Goal: Transaction & Acquisition: Purchase product/service

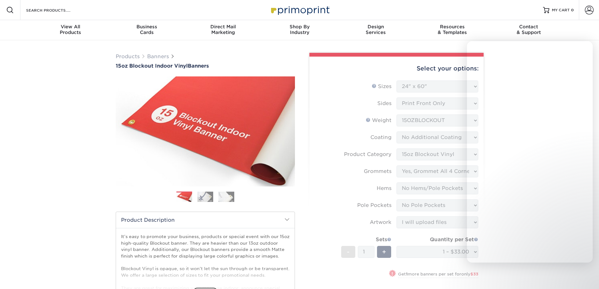
select select "24.00x60.00"
select select "ab63990c-71be-4401-8343-b30abfa5ad7c"
select select "ce33bba6-a87b-4293-934d-6f372bdce3e6"
select select "4e4ebf09-664b-4b70-8385-b564872d2e90"
select select "462c5fe9-21e9-49a0-afb4-1c6e8664fe13"
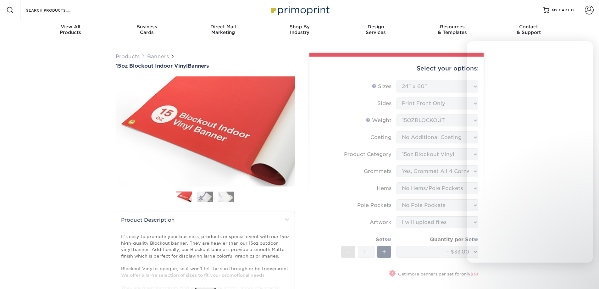
select select "upload"
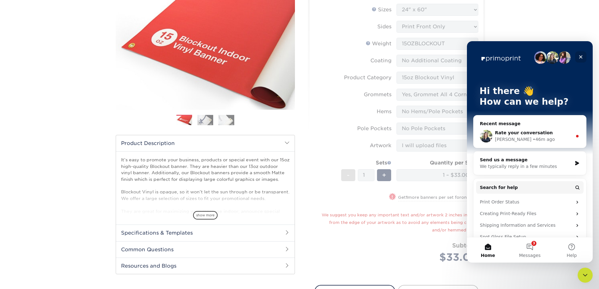
click at [582, 57] on icon "Close" at bounding box center [580, 56] width 5 height 5
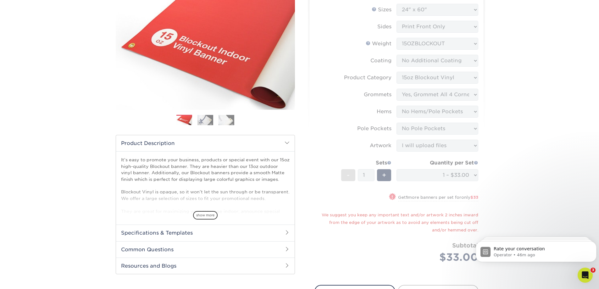
click at [523, 151] on div "Products Banners 15oz Blockout Indoor Vinyl Banners Previous Next Bleed:" at bounding box center [299, 239] width 599 height 550
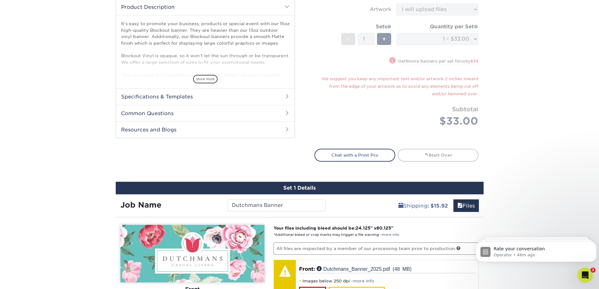
scroll to position [14, 0]
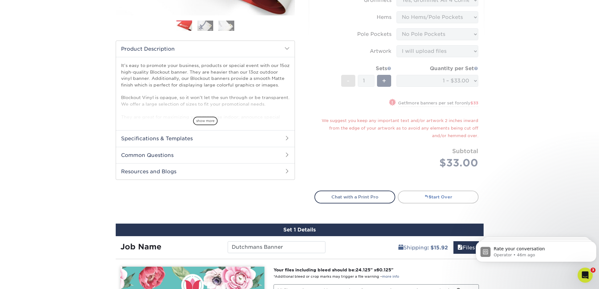
click at [418, 198] on link "Start Over" at bounding box center [438, 196] width 81 height 13
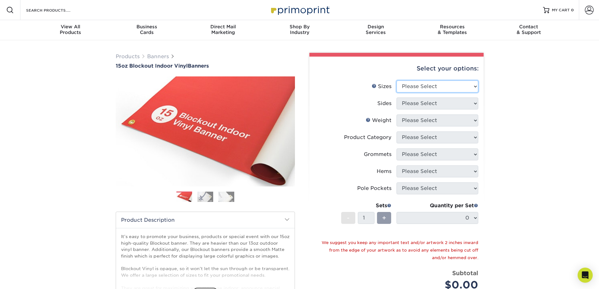
click at [428, 88] on select "Please Select 17" x 32" 18" x 24" 21" x 192" 22" x 35" 22" x 69" 24" x 36" 24" …" at bounding box center [437, 86] width 82 height 12
select select "24.00x60.00"
click at [396, 80] on select "Please Select 17" x 32" 18" x 24" 21" x 192" 22" x 35" 22" x 69" 24" x 36" 24" …" at bounding box center [437, 86] width 82 height 12
click at [405, 103] on select "Please Select Print Both Sides Print Front Only" at bounding box center [437, 103] width 82 height 12
select select "32d3c223-f82c-492b-b915-ba065a00862f"
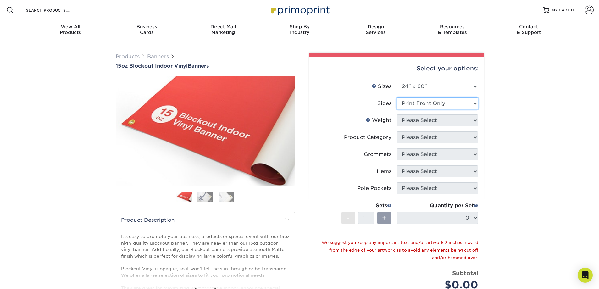
click at [396, 97] on select "Please Select Print Both Sides Print Front Only" at bounding box center [437, 103] width 82 height 12
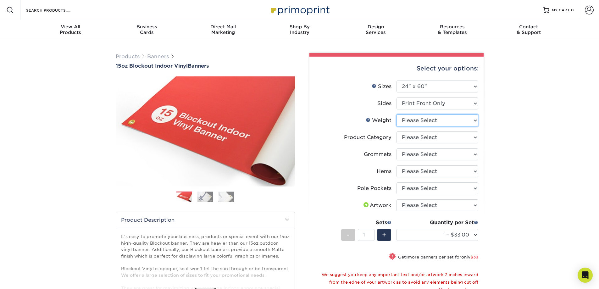
click at [420, 121] on select "Please Select 15OZBLOCKOUT" at bounding box center [437, 120] width 82 height 12
select select "15OZBLOCKOUT"
click at [396, 114] on select "Please Select 15OZBLOCKOUT" at bounding box center [437, 120] width 82 height 12
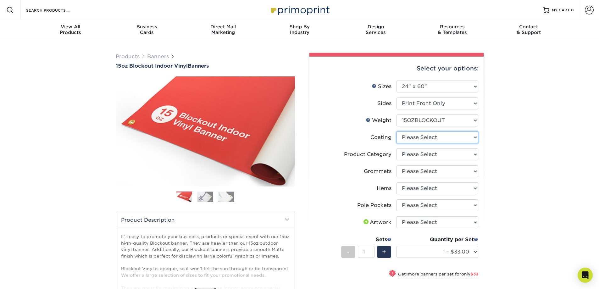
click at [428, 139] on select at bounding box center [437, 137] width 82 height 12
select select "3e7618de-abca-4bda-9f97-8b9129e913d8"
click at [396, 131] on select at bounding box center [437, 137] width 82 height 12
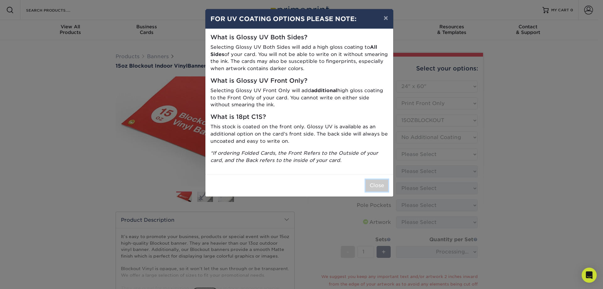
click at [378, 187] on button "Close" at bounding box center [377, 185] width 23 height 12
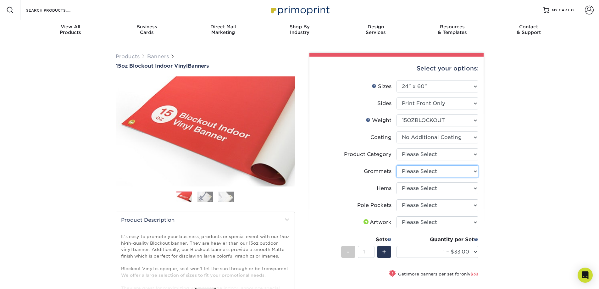
drag, startPoint x: 432, startPoint y: 152, endPoint x: 416, endPoint y: 174, distance: 26.9
click at [416, 174] on select "Please Select No Grommets Yes, Grommet All 4 Corners Yes, Grommets Every 2 ft." at bounding box center [437, 171] width 82 height 12
select select "ce33bba6-a87b-4293-934d-6f372bdce3e6"
click at [396, 165] on select "Please Select No Grommets Yes, Grommet All 4 Corners Yes, Grommets Every 2 ft." at bounding box center [437, 171] width 82 height 12
click at [434, 188] on select "Please Select No Hems/Pole Pockets Yes, Hems Top and Bottom Only Yes, Hems All …" at bounding box center [437, 188] width 82 height 12
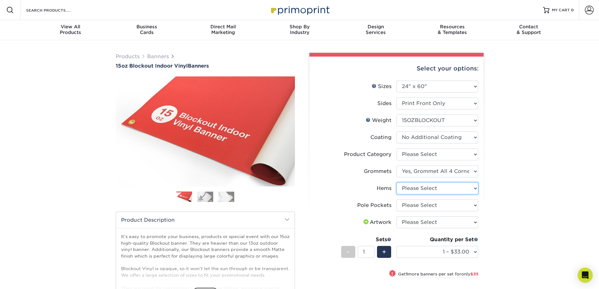
select select "4e4ebf09-664b-4b70-8385-b564872d2e90"
click at [396, 182] on select "Please Select No Hems/Pole Pockets Yes, Hems Top and Bottom Only Yes, Hems All …" at bounding box center [437, 188] width 82 height 12
drag, startPoint x: 501, startPoint y: 186, endPoint x: 495, endPoint y: 193, distance: 9.1
click at [500, 187] on div "Products Banners 15oz Blockout Indoor Vinyl Banners Previous Next Bleed:" at bounding box center [299, 237] width 599 height 394
click at [439, 204] on select "Please Select No Pole Pockets 2 in. Left and Right 2 in. Top and Bottom 4 in. L…" at bounding box center [437, 205] width 82 height 12
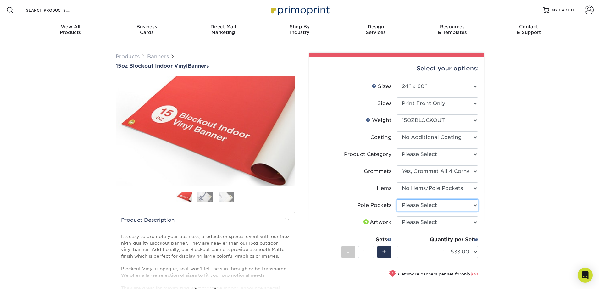
select select "462c5fe9-21e9-49a0-afb4-1c6e8664fe13"
click at [396, 199] on select "Please Select No Pole Pockets 2 in. Left and Right 2 in. Top and Bottom 4 in. L…" at bounding box center [437, 205] width 82 height 12
drag, startPoint x: 551, startPoint y: 190, endPoint x: 498, endPoint y: 214, distance: 58.1
click at [551, 190] on div "Products Banners 15oz Blockout Indoor Vinyl Banners Previous Next Bleed:" at bounding box center [299, 237] width 599 height 394
click at [457, 219] on select "Please Select I will upload files I need a design - $50" at bounding box center [437, 222] width 82 height 12
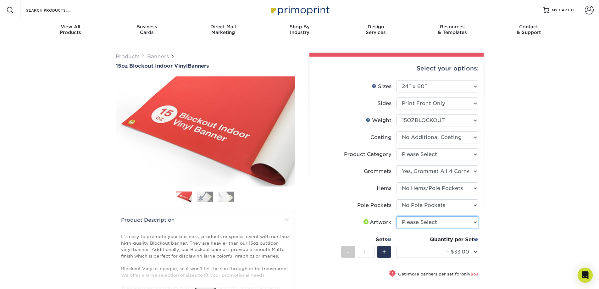
select select "upload"
click at [396, 216] on select "Please Select I will upload files I need a design - $50" at bounding box center [437, 222] width 82 height 12
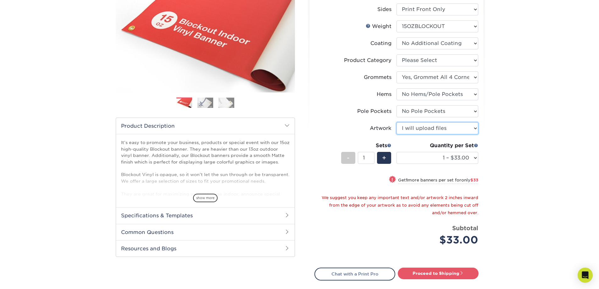
scroll to position [94, 0]
click at [427, 271] on link "Proceed to Shipping" at bounding box center [438, 272] width 81 height 11
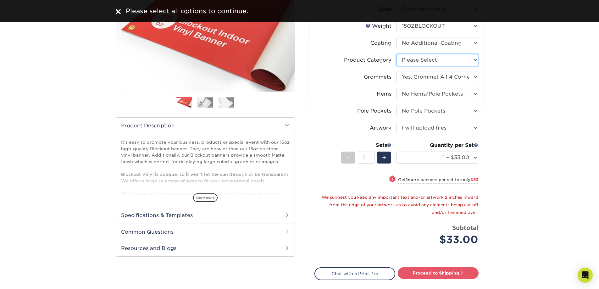
click at [434, 63] on select "Please Select 15oz Blockout Vinyl" at bounding box center [437, 60] width 82 height 12
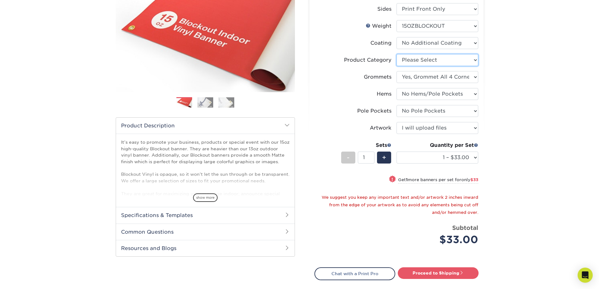
select select "ab63990c-71be-4401-8343-b30abfa5ad7c"
click at [396, 54] on select "Please Select 15oz Blockout Vinyl" at bounding box center [437, 60] width 82 height 12
click at [553, 131] on div "Products Banners 15oz Blockout Indoor Vinyl Banners Previous Next Bleed:" at bounding box center [299, 143] width 599 height 394
click at [434, 271] on link "Proceed to Shipping" at bounding box center [438, 272] width 81 height 11
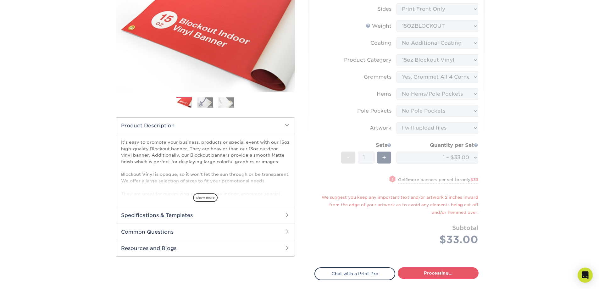
select select "9499971e-fb50-4912-8c6c-ffc2724ba229"
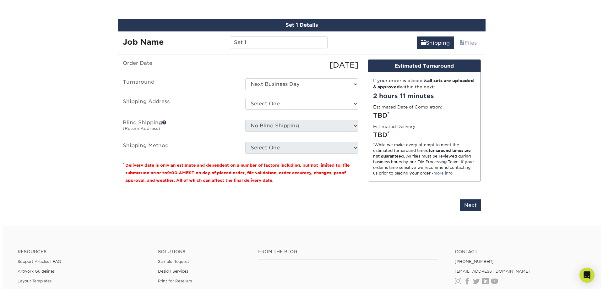
scroll to position [379, 0]
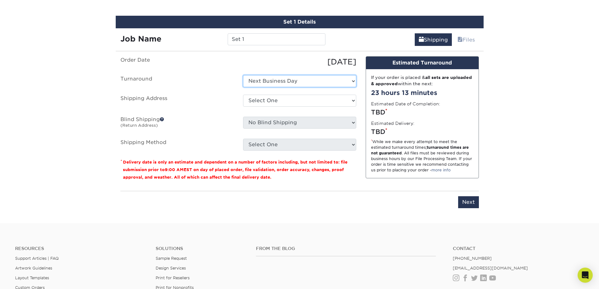
click at [260, 80] on select "Select One Next Business Day" at bounding box center [299, 81] width 113 height 12
click at [243, 75] on select "Select One Next Business Day" at bounding box center [299, 81] width 113 height 12
drag, startPoint x: 251, startPoint y: 38, endPoint x: 139, endPoint y: 36, distance: 112.9
click at [134, 40] on div "Job Name Set 1" at bounding box center [223, 39] width 215 height 12
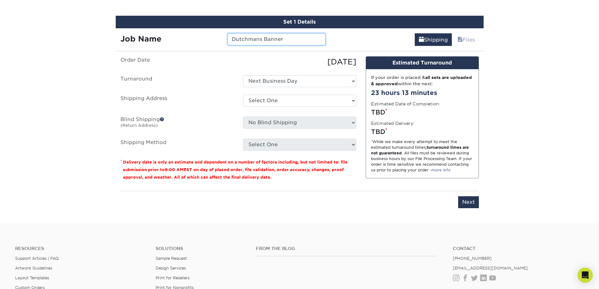
type input "Dutchmans Banner"
click at [248, 100] on select "Select One + Add New Address - Login" at bounding box center [299, 101] width 113 height 12
select select "newaddress"
click at [243, 95] on select "Select One + Add New Address - Login" at bounding box center [299, 101] width 113 height 12
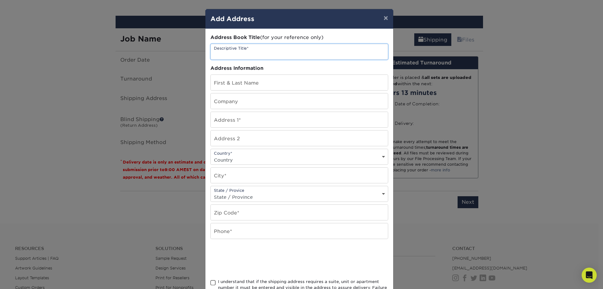
click at [248, 54] on input "text" at bounding box center [299, 51] width 177 height 15
type input "Dutchmans Casual Living"
click at [234, 81] on input "text" at bounding box center [299, 82] width 177 height 15
type input "[PERSON_NAME]"
click at [226, 104] on input "text" at bounding box center [299, 100] width 177 height 15
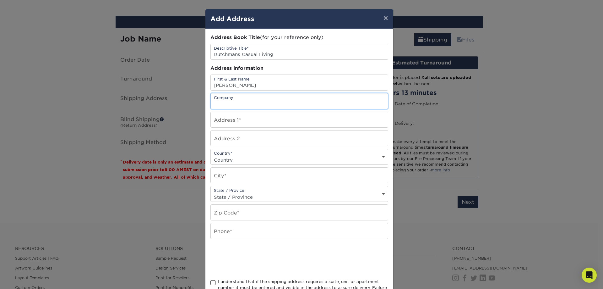
type input "Dutchmans Casual Living"
click at [232, 121] on input "text" at bounding box center [299, 119] width 177 height 15
type input "19441 Old Jetton Rd."
click at [228, 157] on select "Country United States Canada ----------------------------- Afghanistan Albania …" at bounding box center [299, 159] width 177 height 9
select select "US"
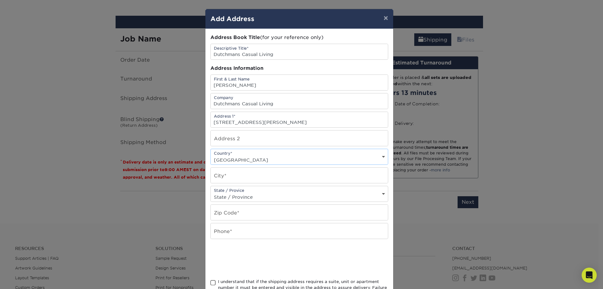
click at [211, 155] on select "Country United States Canada ----------------------------- Afghanistan Albania …" at bounding box center [299, 159] width 177 height 9
click at [223, 175] on input "text" at bounding box center [299, 175] width 177 height 15
type input "Cornelius"
click at [238, 194] on select "State / Province Alabama Alaska Arizona Arkansas California Colorado Connecticu…" at bounding box center [299, 196] width 177 height 9
select select "NC"
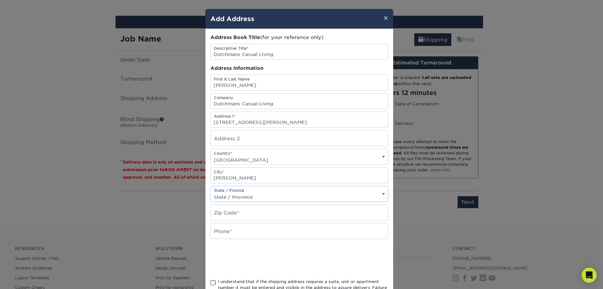
click at [211, 192] on select "State / Province Alabama Alaska Arizona Arkansas California Colorado Connecticu…" at bounding box center [299, 196] width 177 height 9
click at [250, 212] on input "text" at bounding box center [299, 212] width 177 height 15
type input "28031"
click at [234, 235] on input "text" at bounding box center [299, 230] width 177 height 15
type input "7048960007"
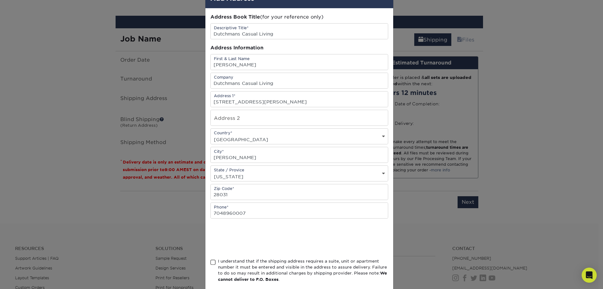
scroll to position [31, 0]
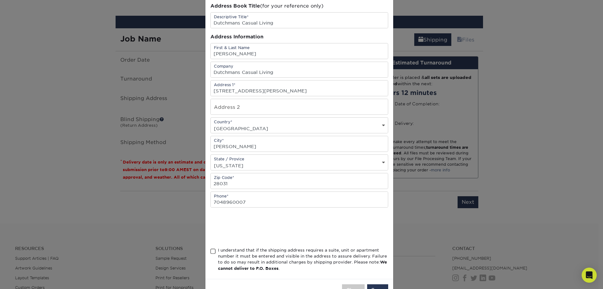
click at [211, 253] on span at bounding box center [213, 251] width 5 height 6
click at [0, 0] on input "I understand that if the shipping address requires a suite, unit or apartment n…" at bounding box center [0, 0] width 0 height 0
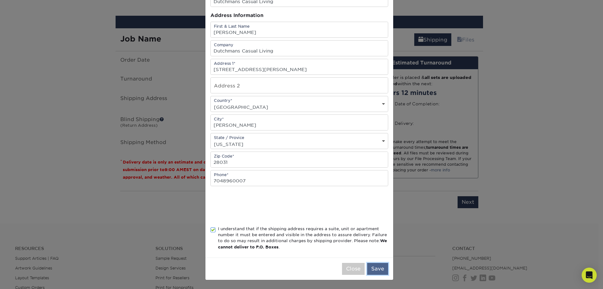
click at [372, 269] on button "Save" at bounding box center [377, 269] width 21 height 12
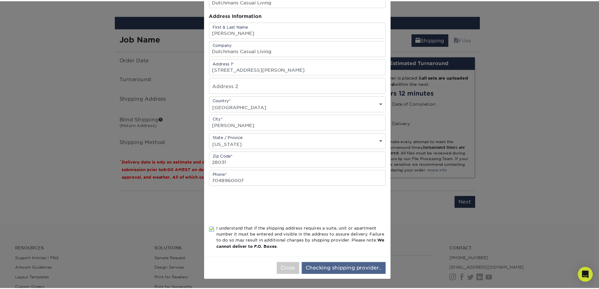
scroll to position [0, 0]
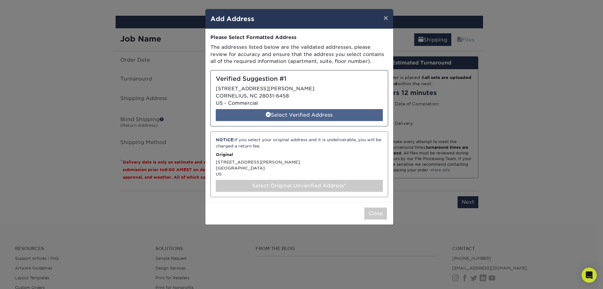
click at [282, 112] on div "Select Verified Address" at bounding box center [299, 115] width 167 height 12
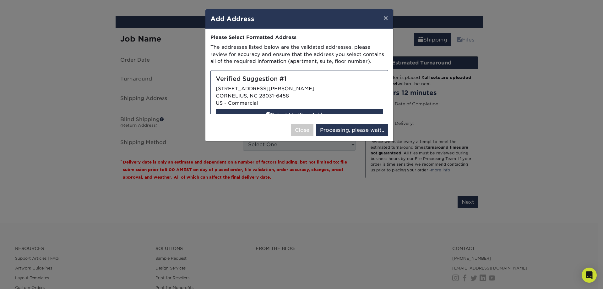
select select "285611"
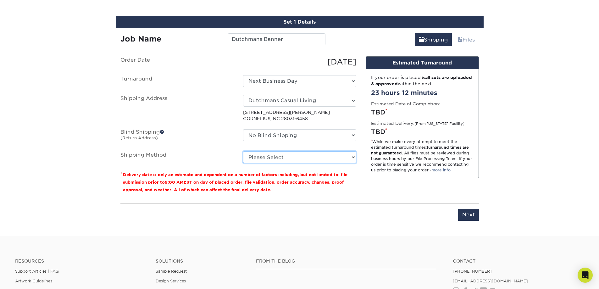
click at [267, 159] on select "Please Select G4M Flat Rate Shipping (+$11.20) Ground Shipping (+$15.92) 3 Day …" at bounding box center [299, 157] width 113 height 12
select select "03"
click at [243, 151] on select "Please Select G4M Flat Rate Shipping (+$11.20) Ground Shipping (+$15.92) 3 Day …" at bounding box center [299, 157] width 113 height 12
click at [461, 213] on input "Next" at bounding box center [468, 215] width 21 height 12
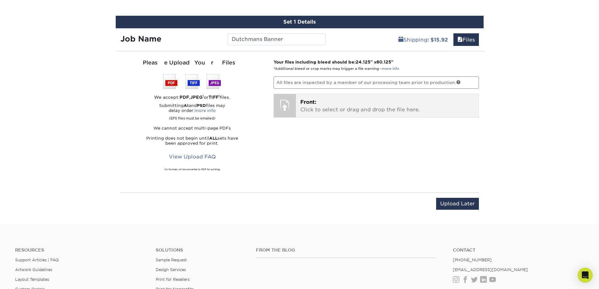
click at [346, 109] on p "Front: Click to select or drag and drop the file here." at bounding box center [387, 105] width 174 height 15
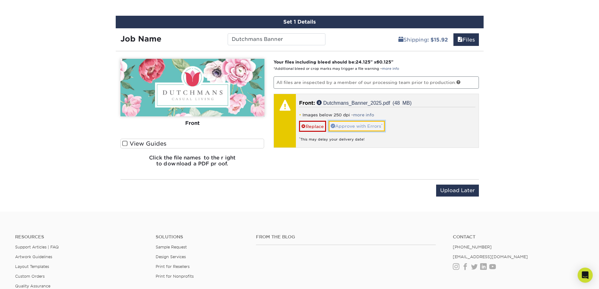
click at [362, 128] on link "Approve with Errors *" at bounding box center [356, 126] width 56 height 11
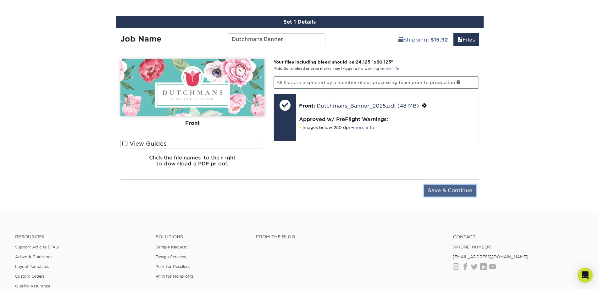
click at [443, 189] on input "Save & Continue" at bounding box center [450, 190] width 52 height 12
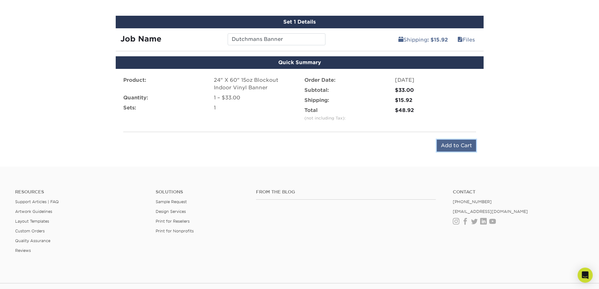
click at [450, 144] on input "Add to Cart" at bounding box center [456, 146] width 39 height 12
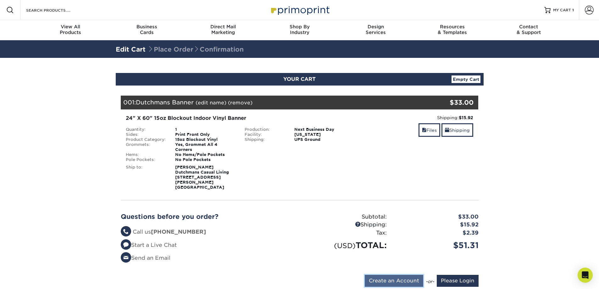
click at [409, 275] on input "Create an Account" at bounding box center [394, 281] width 58 height 12
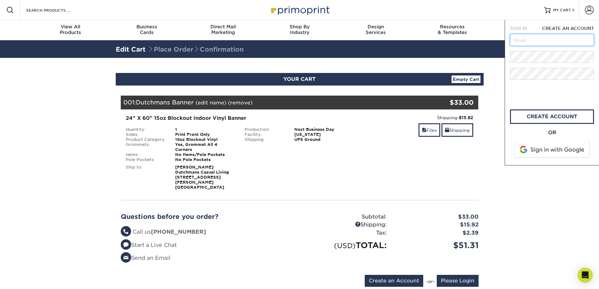
click at [531, 45] on input "text" at bounding box center [552, 40] width 84 height 12
click at [560, 119] on link "create account" at bounding box center [552, 116] width 84 height 14
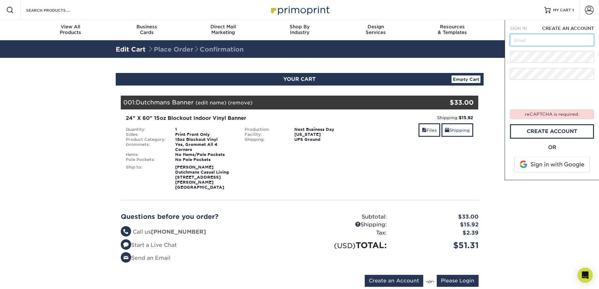
click at [518, 36] on input "text" at bounding box center [552, 40] width 84 height 12
type input "slauricella@dutchmansdesigns.com"
click at [366, 32] on nav "Resources Menu Search Products Account SIGN IN CREATE AN ACCOUNT forgot passwor…" at bounding box center [299, 20] width 599 height 40
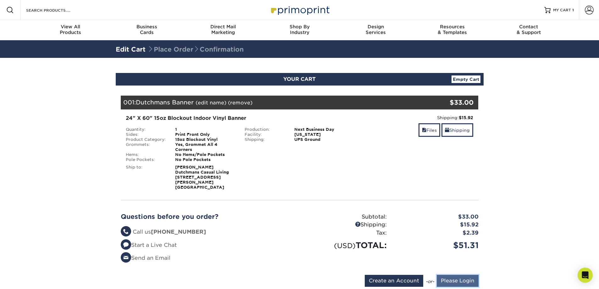
click at [448, 275] on input "Please Login" at bounding box center [458, 281] width 42 height 12
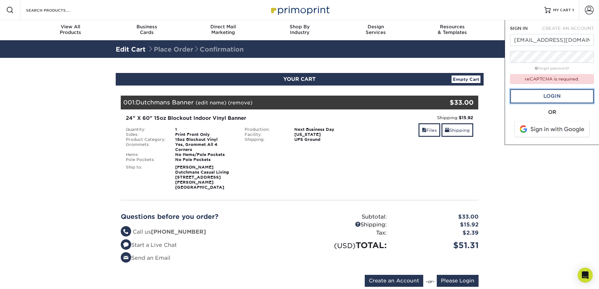
click at [540, 96] on link "Login" at bounding box center [552, 96] width 84 height 14
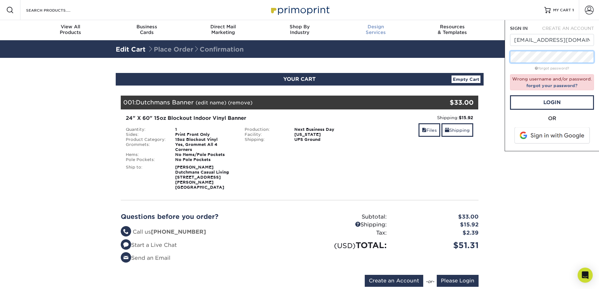
click at [405, 38] on nav "Resources Menu Search Products Account SIGN IN CREATE AN ACCOUNT slauricella@du…" at bounding box center [299, 20] width 599 height 40
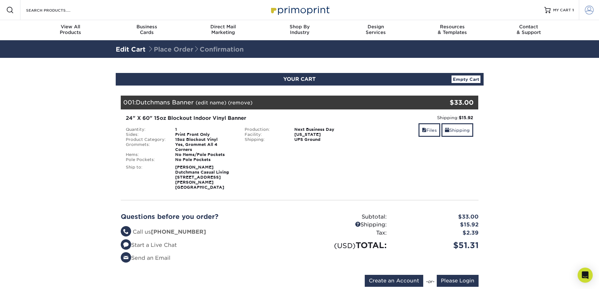
click at [591, 7] on span at bounding box center [589, 10] width 9 height 9
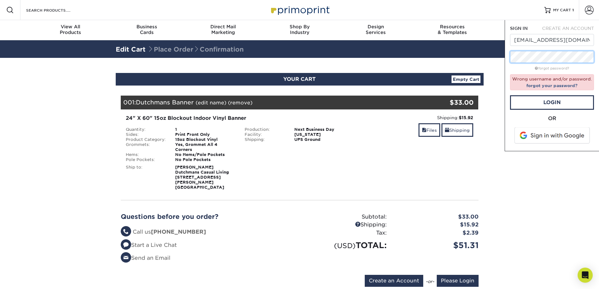
click at [406, 56] on div "Resources Menu Search Products Account SIGN IN CREATE AN ACCOUNT slauricella@du…" at bounding box center [299, 246] width 599 height 493
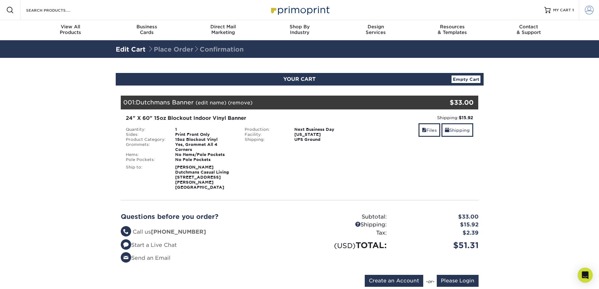
click at [589, 9] on span at bounding box center [589, 10] width 9 height 9
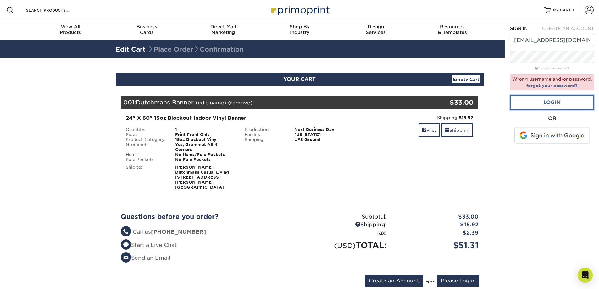
click at [559, 106] on link "Login" at bounding box center [552, 102] width 84 height 14
click at [551, 140] on span at bounding box center [552, 135] width 80 height 16
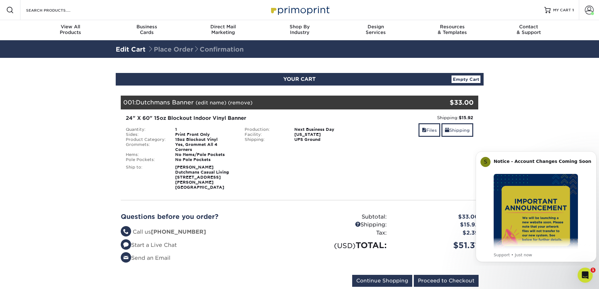
click at [546, 91] on section "YOUR CART Empty Cart Your Cart is Empty View Account Active Orders Order Histor…" at bounding box center [299, 183] width 599 height 251
click at [442, 275] on input "Proceed to Checkout" at bounding box center [446, 281] width 65 height 12
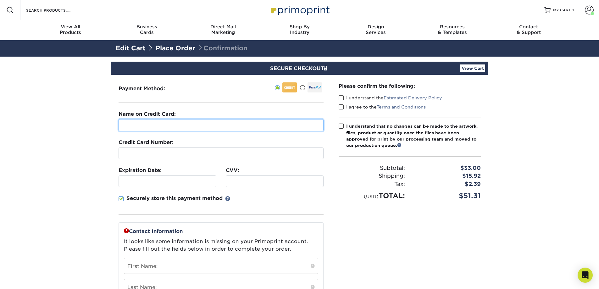
click at [186, 120] on input "text" at bounding box center [220, 125] width 205 height 12
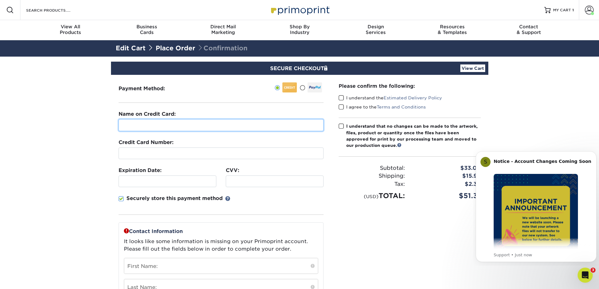
click at [190, 123] on input "text" at bounding box center [220, 125] width 205 height 12
click at [152, 124] on input "text" at bounding box center [220, 125] width 205 height 12
type input "[PERSON_NAME]"
click at [68, 171] on section "SECURE CHECKOUT View Cart Payment Method: Name on Credit Card:" at bounding box center [299, 250] width 599 height 387
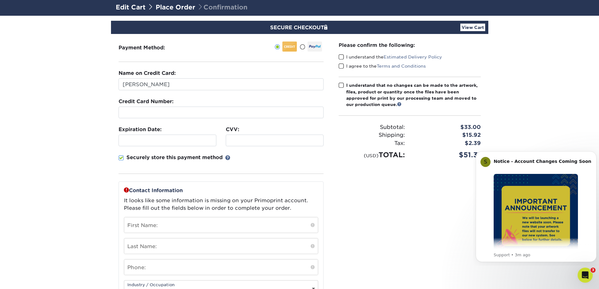
scroll to position [94, 0]
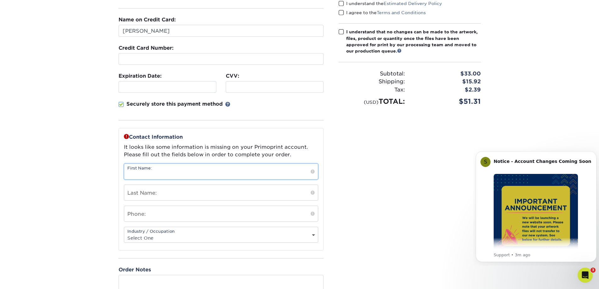
click at [150, 172] on input "text" at bounding box center [221, 171] width 194 height 15
click at [152, 95] on fieldset "Name on Credit Card: Stephanie Lauricella Credit Card Number: Expiration Date: …" at bounding box center [220, 72] width 205 height 112
click at [160, 174] on input "text" at bounding box center [221, 171] width 194 height 15
type input "[PERSON_NAME]"
type input "Lauricella"
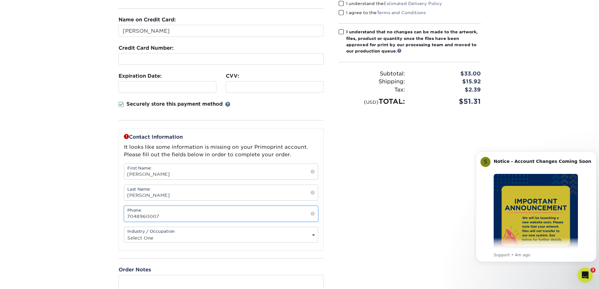
type input "7048960007"
click at [168, 236] on select "Select One Administrative Executive Human Resources Construction Education Ente…" at bounding box center [221, 237] width 194 height 9
select select "25"
click at [124, 233] on select "Select One Administrative Executive Human Resources Construction Education Ente…" at bounding box center [221, 237] width 194 height 9
click at [71, 190] on section "SECURE CHECKOUT View Cart Payment Method: Name on Credit Card:" at bounding box center [299, 155] width 599 height 387
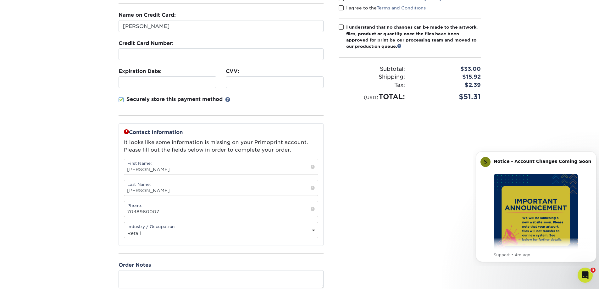
scroll to position [189, 0]
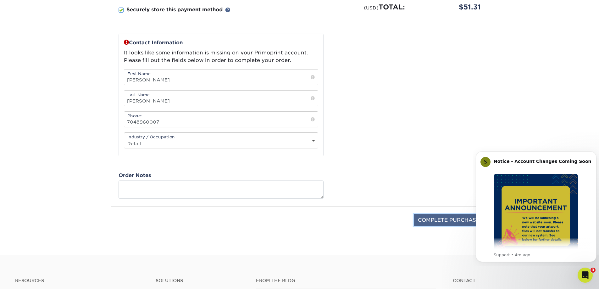
click at [438, 220] on input "COMPLETE PURCHASE" at bounding box center [449, 220] width 70 height 12
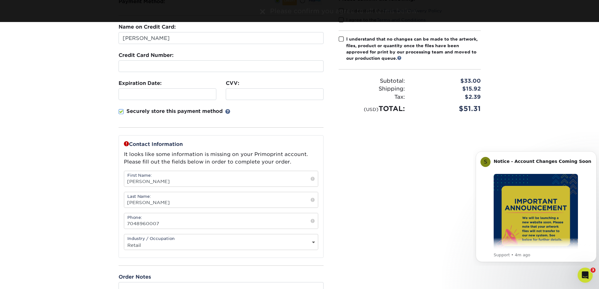
scroll to position [0, 0]
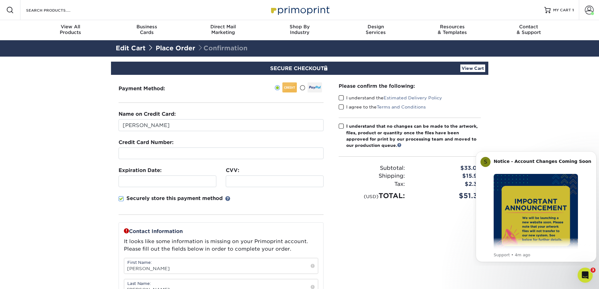
click at [342, 97] on span at bounding box center [341, 98] width 5 height 6
click at [0, 0] on input "I understand the Estimated Delivery Policy" at bounding box center [0, 0] width 0 height 0
click at [344, 106] on label "I agree to the Terms and Conditions" at bounding box center [382, 107] width 87 height 6
click at [0, 0] on input "I agree to the Terms and Conditions" at bounding box center [0, 0] width 0 height 0
click at [341, 123] on div "Please confirm the following: I understand the Estimated Delivery Policy I agre…" at bounding box center [410, 141] width 142 height 118
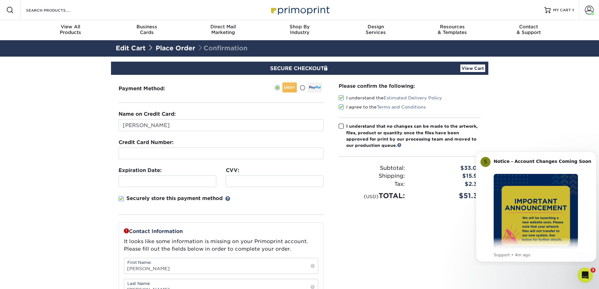
click at [339, 124] on span at bounding box center [341, 126] width 5 height 6
click at [0, 0] on input "I understand that no changes can be made to the artwork, files, product or quan…" at bounding box center [0, 0] width 0 height 0
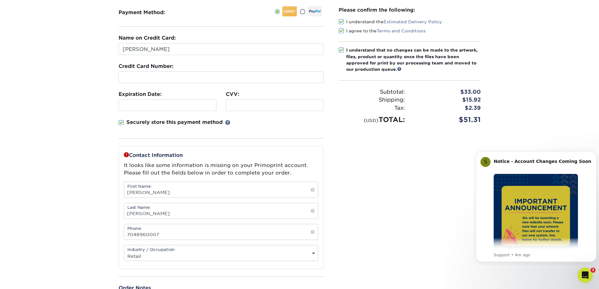
scroll to position [189, 0]
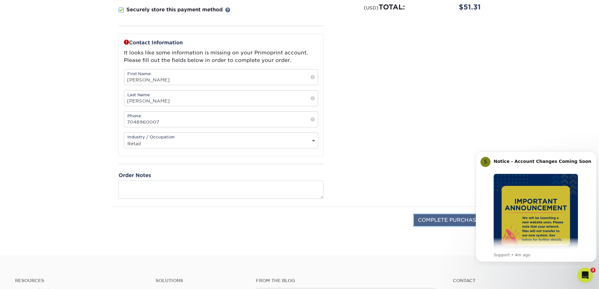
click at [440, 215] on input "COMPLETE PURCHASE" at bounding box center [449, 220] width 70 height 12
type input "PROCESSING, PLEASE WAIT..."
click at [593, 155] on icon "Dismiss notification" at bounding box center [594, 152] width 3 height 3
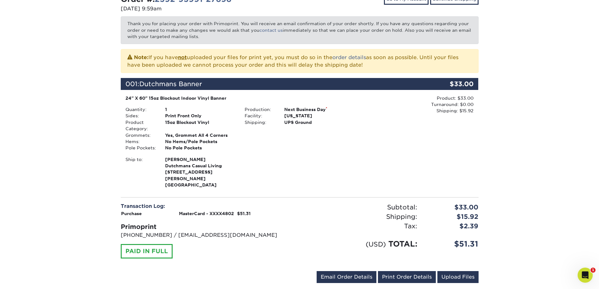
scroll to position [220, 0]
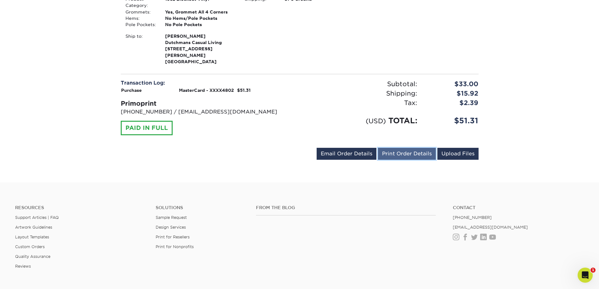
click at [412, 148] on link "Print Order Details" at bounding box center [407, 154] width 58 height 12
